Goal: Task Accomplishment & Management: Use online tool/utility

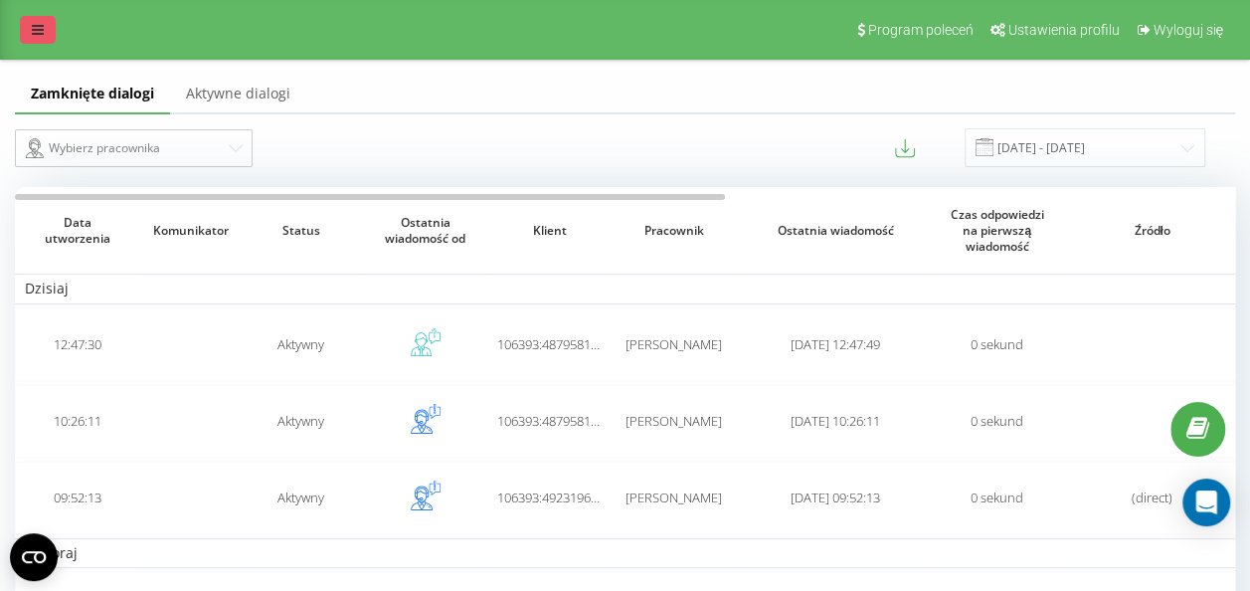
click at [32, 34] on icon at bounding box center [38, 30] width 12 height 14
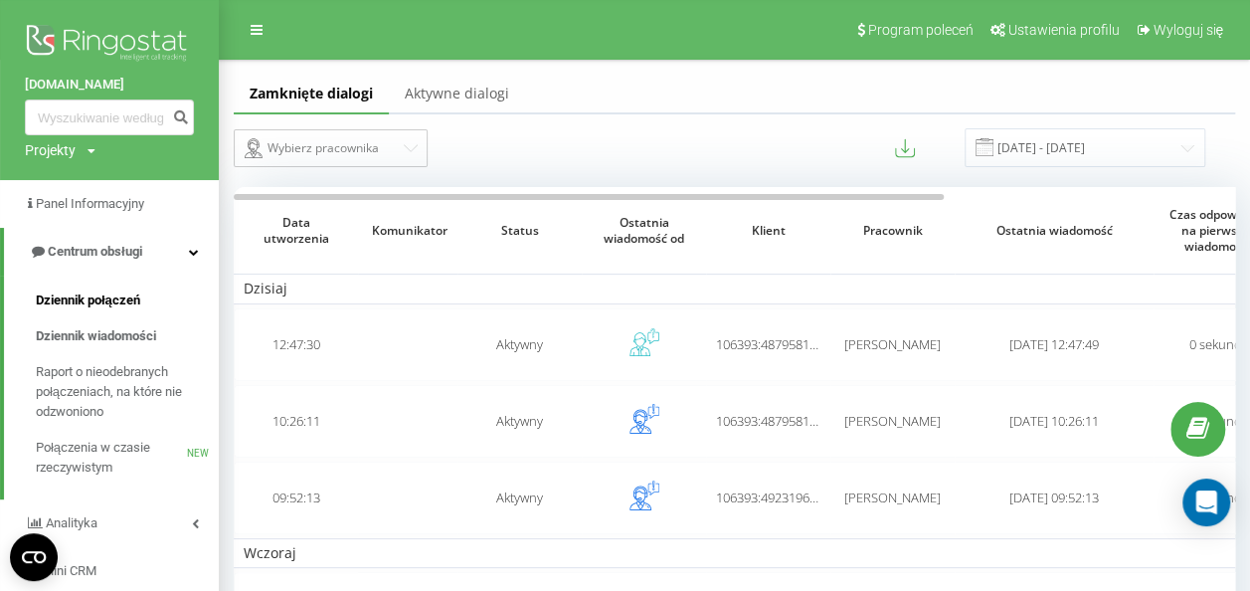
click at [113, 294] on span "Dziennik połączeń" at bounding box center [88, 300] width 104 height 20
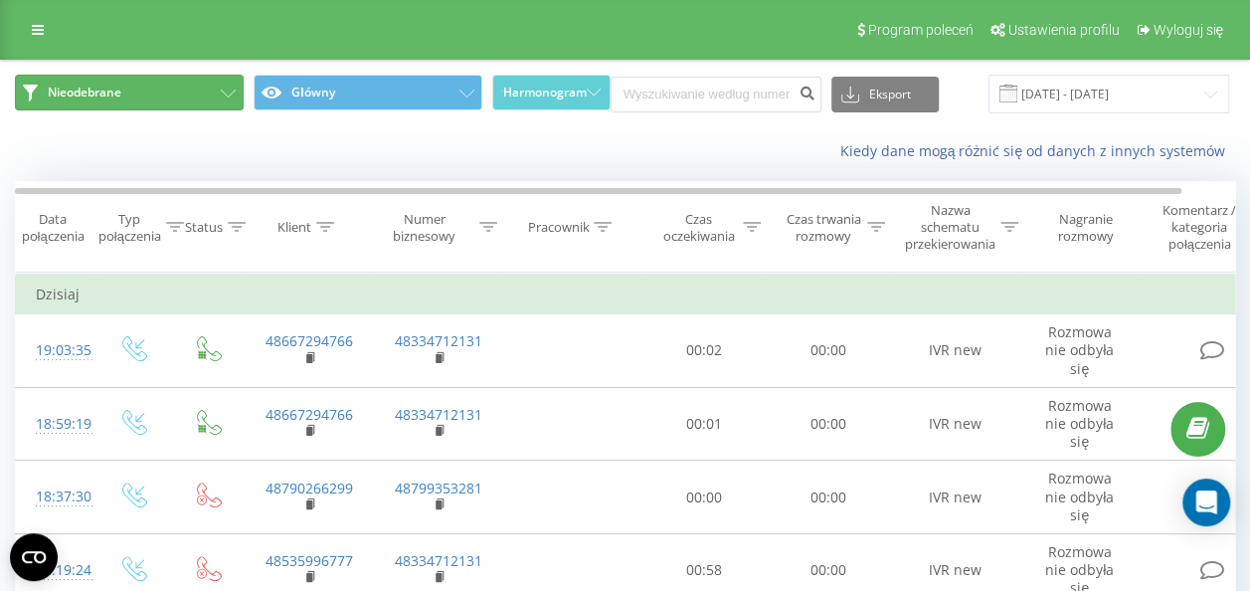
click at [219, 99] on button "Nieodebrane" at bounding box center [129, 93] width 229 height 36
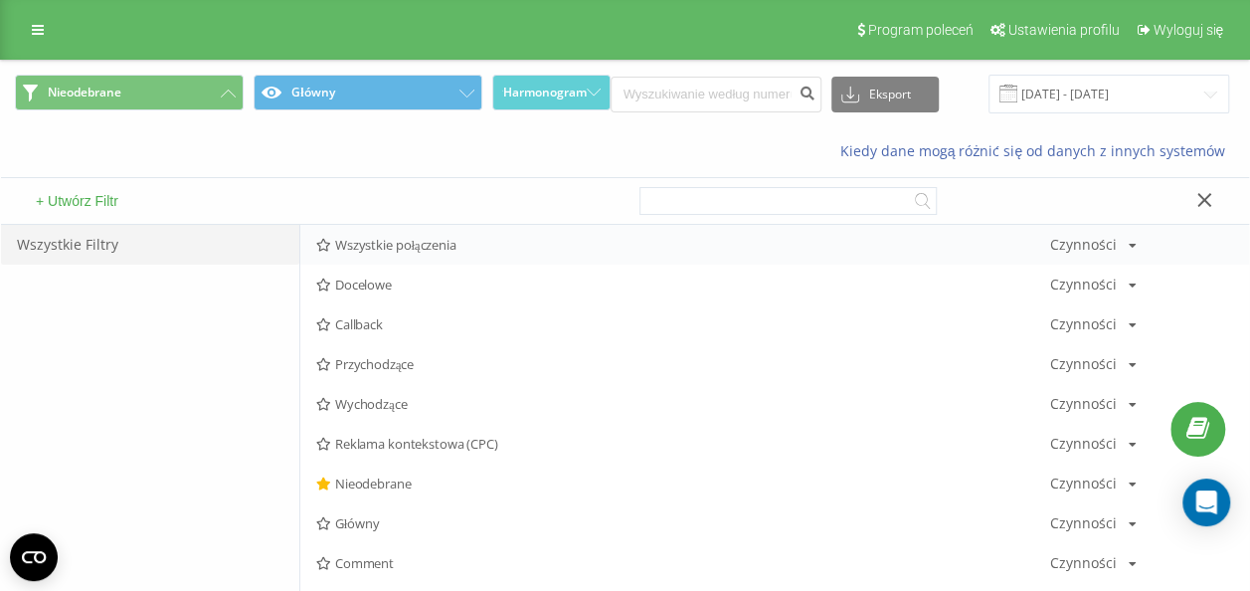
click at [380, 238] on span "Wszystkie połączenia" at bounding box center [683, 245] width 734 height 14
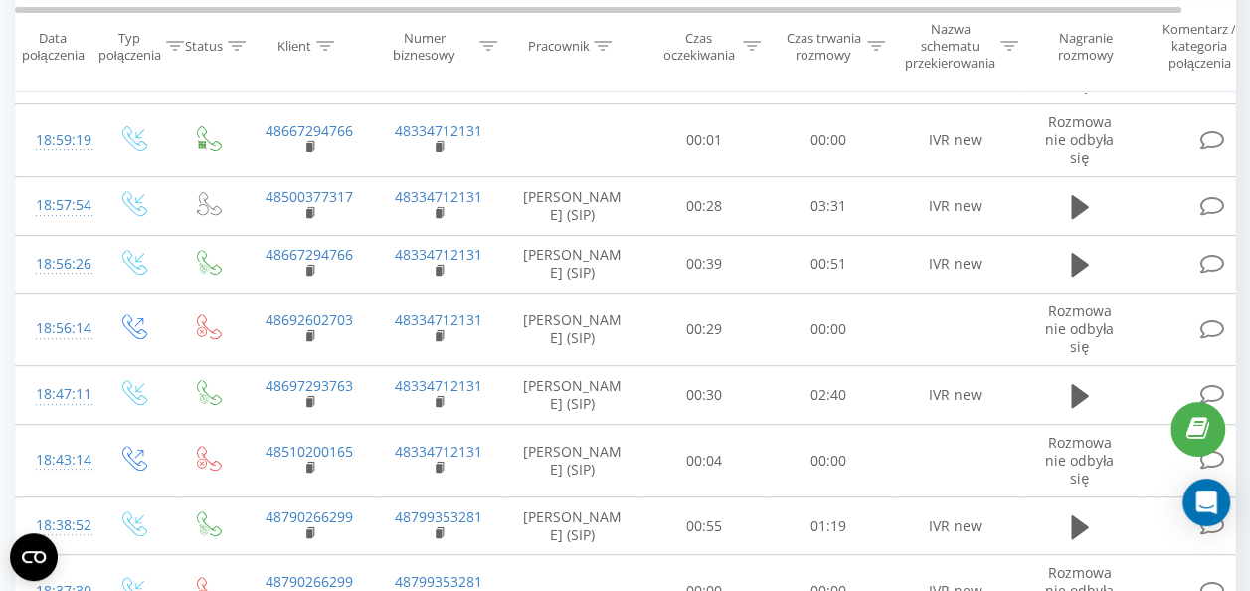
scroll to position [280, 0]
